Goal: Task Accomplishment & Management: Manage account settings

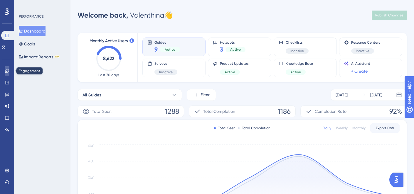
click at [9, 67] on link at bounding box center [7, 70] width 5 height 9
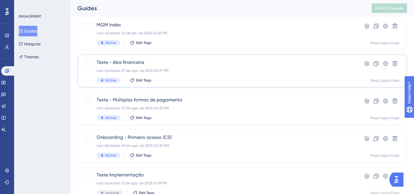
scroll to position [106, 0]
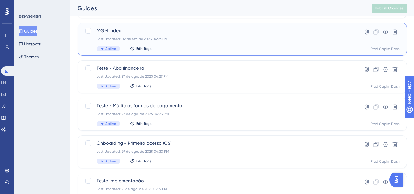
click at [162, 45] on div "MGM Index Last Updated: 02 de set. de 2025 04:26 PM Active Edit Tags" at bounding box center [219, 39] width 244 height 24
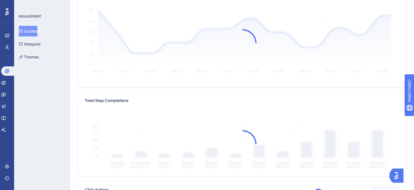
scroll to position [215, 0]
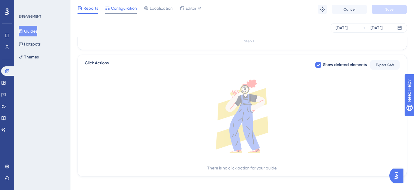
click at [122, 9] on span "Configuration" at bounding box center [124, 8] width 26 height 7
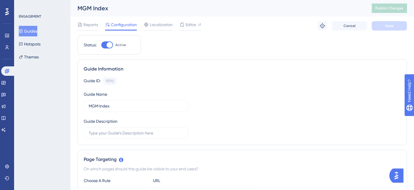
click at [88, 31] on div "Reports Configuration Localization Editor Troubleshoot Cancel Save" at bounding box center [242, 25] width 329 height 19
click at [87, 24] on span "Reports" at bounding box center [90, 24] width 15 height 7
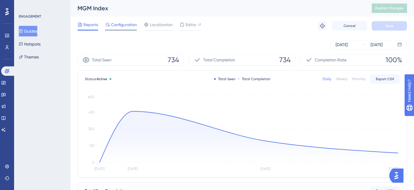
click at [117, 23] on span "Configuration" at bounding box center [124, 24] width 26 height 7
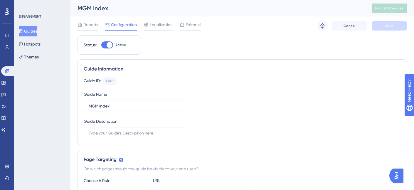
click at [105, 46] on div at bounding box center [107, 44] width 12 height 7
click at [101, 45] on input "Active" at bounding box center [101, 45] width 0 height 0
checkbox input "false"
click at [376, 23] on button "Save" at bounding box center [389, 25] width 35 height 9
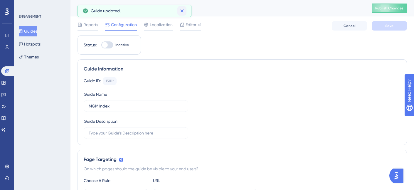
click at [184, 9] on icon at bounding box center [182, 11] width 6 height 6
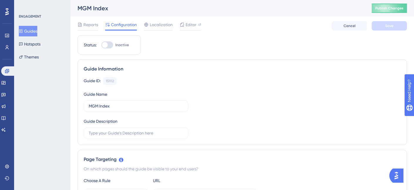
click at [23, 32] on icon at bounding box center [21, 31] width 4 height 4
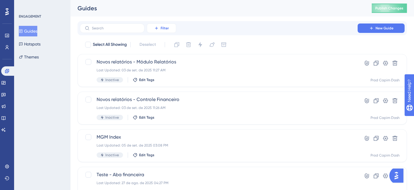
click at [155, 31] on button "Filter" at bounding box center [161, 27] width 29 height 9
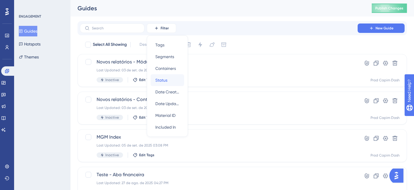
click at [165, 80] on span "Status" at bounding box center [161, 80] width 12 height 7
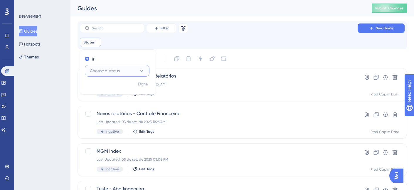
click at [112, 69] on span "Choose a status" at bounding box center [105, 70] width 30 height 7
click at [107, 90] on div "Active Active" at bounding box center [117, 89] width 48 height 12
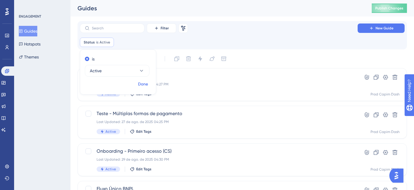
click at [146, 85] on span "Done" at bounding box center [143, 84] width 10 height 7
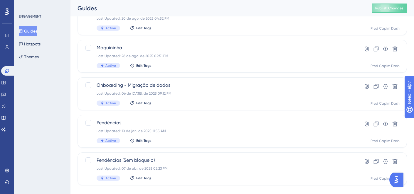
scroll to position [189, 0]
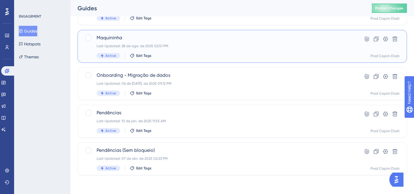
click at [173, 50] on div "[PERSON_NAME] Last Updated: 28 de ago. de 2025 02:51 PM Active Edit Tags" at bounding box center [219, 46] width 244 height 24
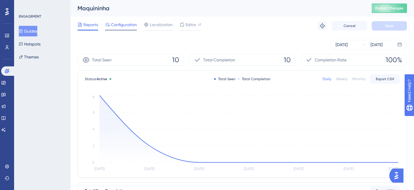
click at [119, 25] on span "Configuration" at bounding box center [124, 24] width 26 height 7
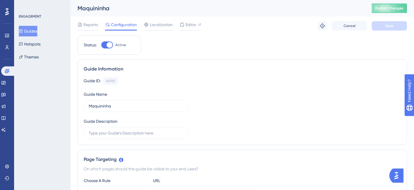
click at [112, 44] on div at bounding box center [110, 45] width 6 height 6
click at [101, 45] on input "Active" at bounding box center [101, 45] width 0 height 0
checkbox input "false"
click at [377, 24] on button "Save" at bounding box center [389, 25] width 35 height 9
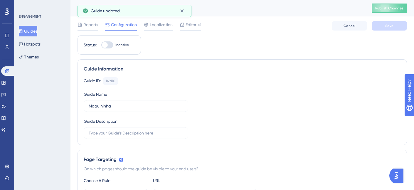
click at [37, 29] on button "Guides" at bounding box center [28, 31] width 18 height 11
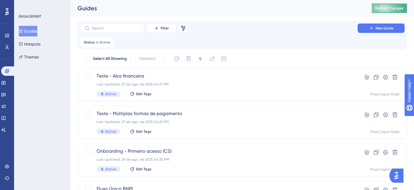
click at [387, 8] on span "Publish Changes" at bounding box center [389, 8] width 28 height 5
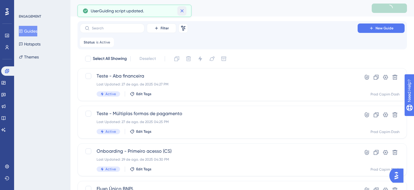
click at [180, 10] on icon at bounding box center [182, 11] width 6 height 6
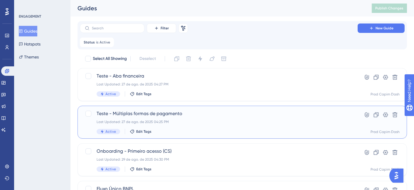
click at [179, 120] on div "Last Updated: 27 de ago. de 2025 04:25 PM" at bounding box center [219, 122] width 244 height 5
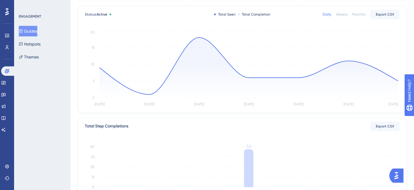
scroll to position [5, 0]
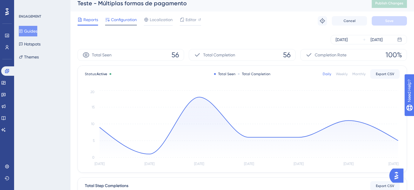
click at [121, 21] on span "Configuration" at bounding box center [124, 19] width 26 height 7
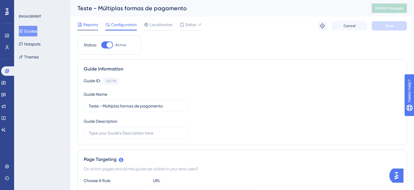
click at [86, 23] on span "Reports" at bounding box center [90, 24] width 15 height 7
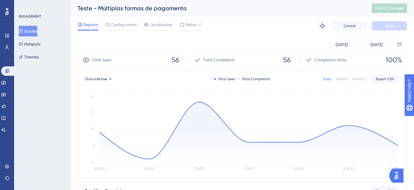
click at [23, 31] on icon at bounding box center [21, 31] width 4 height 4
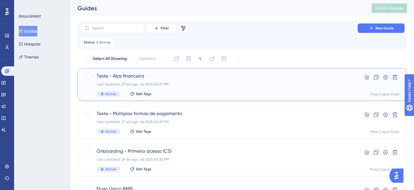
click at [167, 86] on div "Last Updated: 27 de ago. de 2025 04:27 PM" at bounding box center [219, 84] width 244 height 5
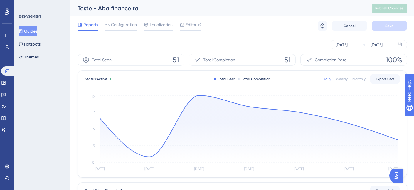
click at [88, 26] on span "Reports" at bounding box center [90, 24] width 15 height 7
click at [30, 29] on button "Guides" at bounding box center [28, 31] width 18 height 11
